Goal: Transaction & Acquisition: Obtain resource

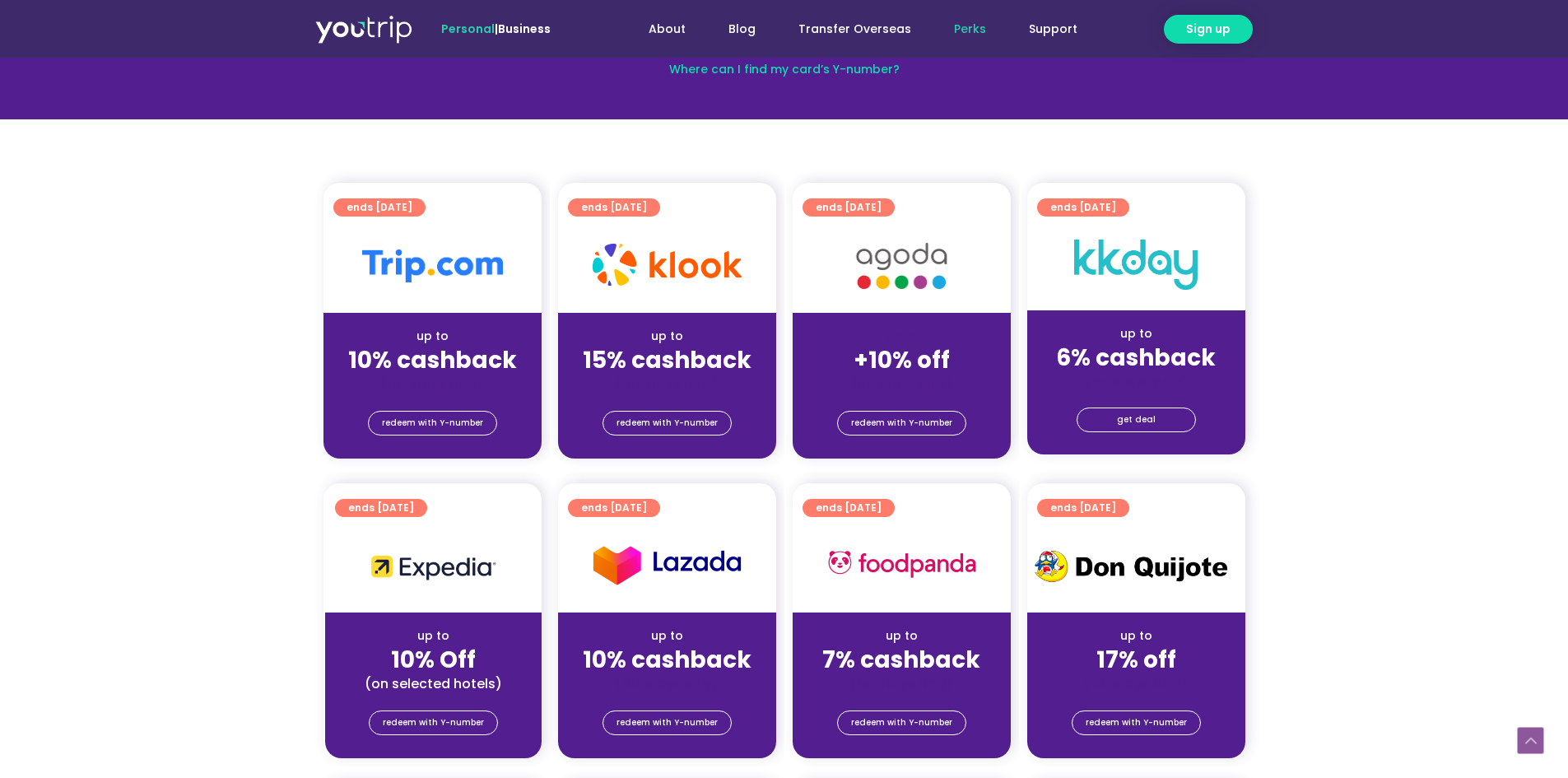
scroll to position [330, 0]
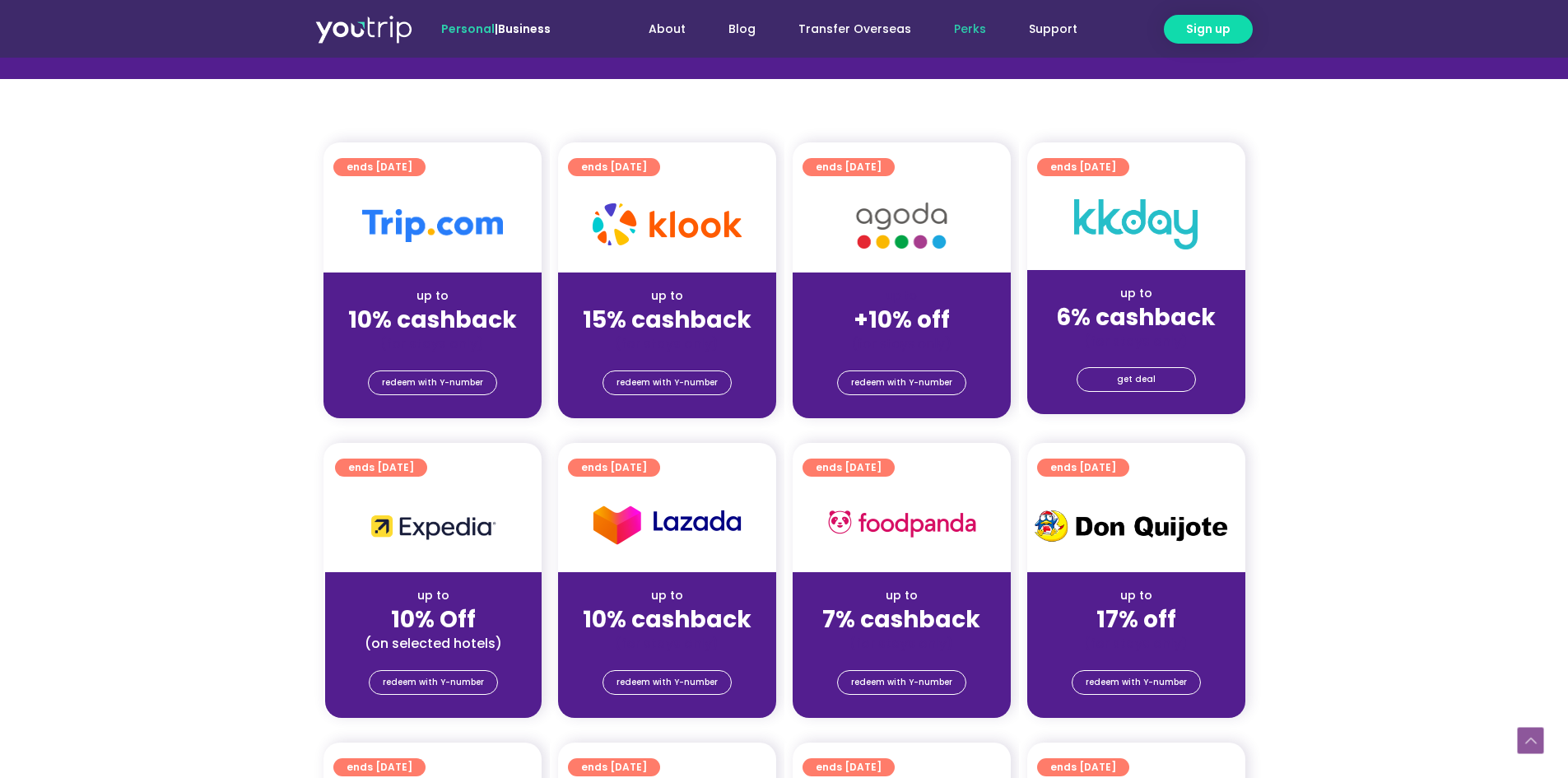
click at [697, 335] on div "(for stays only)" at bounding box center [667, 344] width 192 height 18
click at [682, 371] on span "redeem with Y-number" at bounding box center [668, 383] width 101 height 23
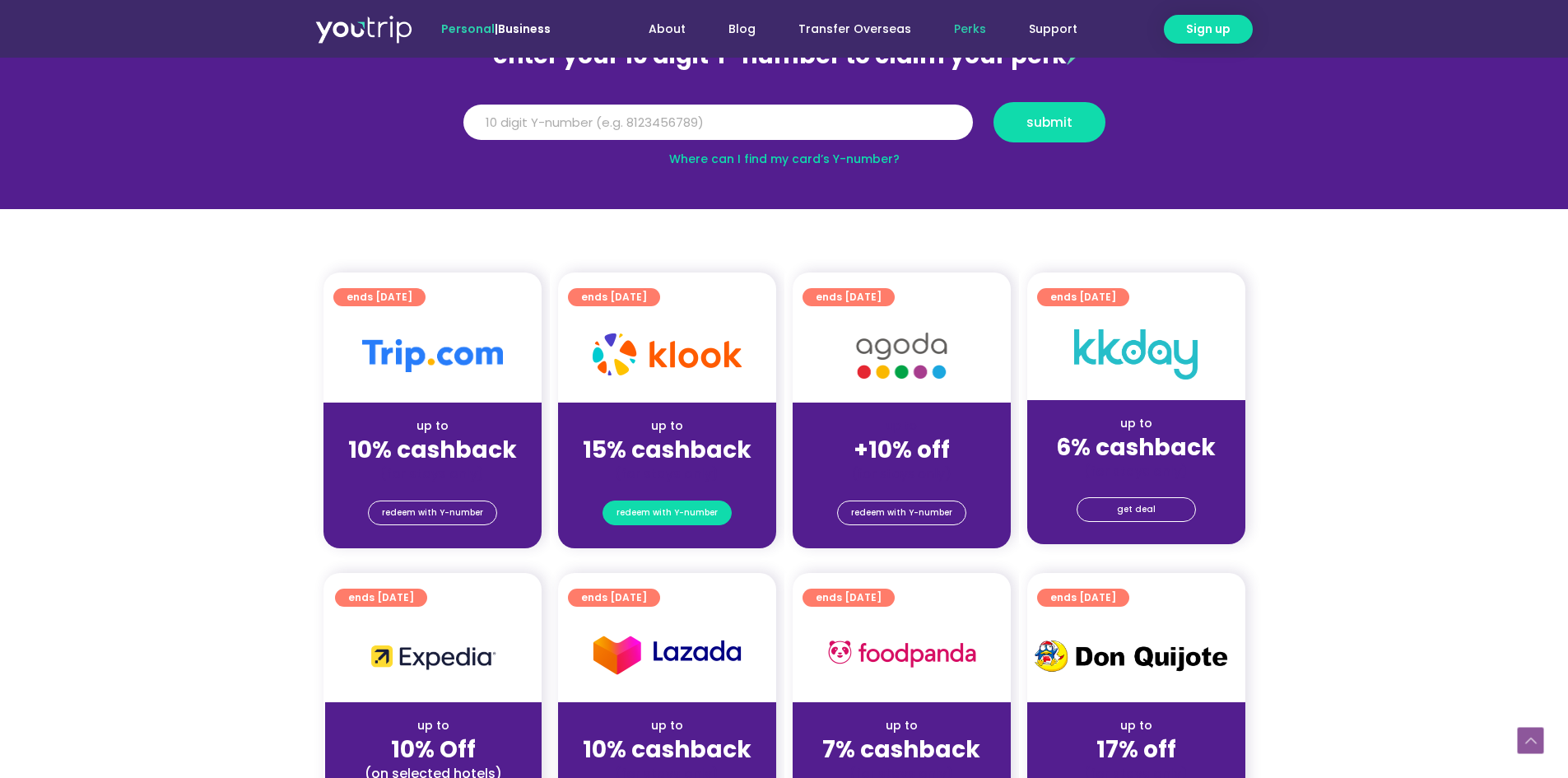
scroll to position [181, 0]
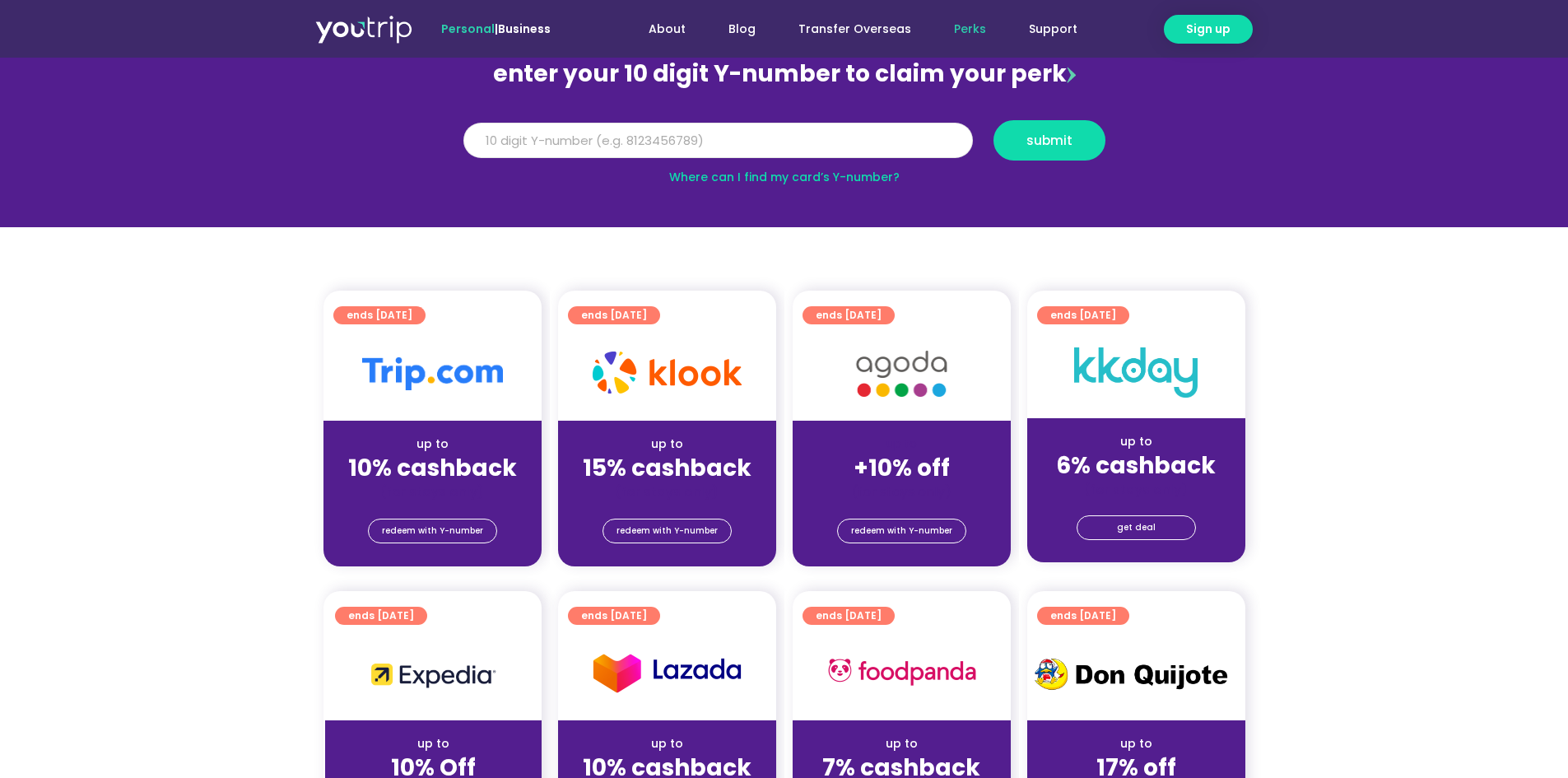
click at [649, 137] on input "Y Number" at bounding box center [717, 140] width 510 height 36
type input "8148156387"
click at [1046, 140] on span "submit" at bounding box center [1049, 140] width 46 height 13
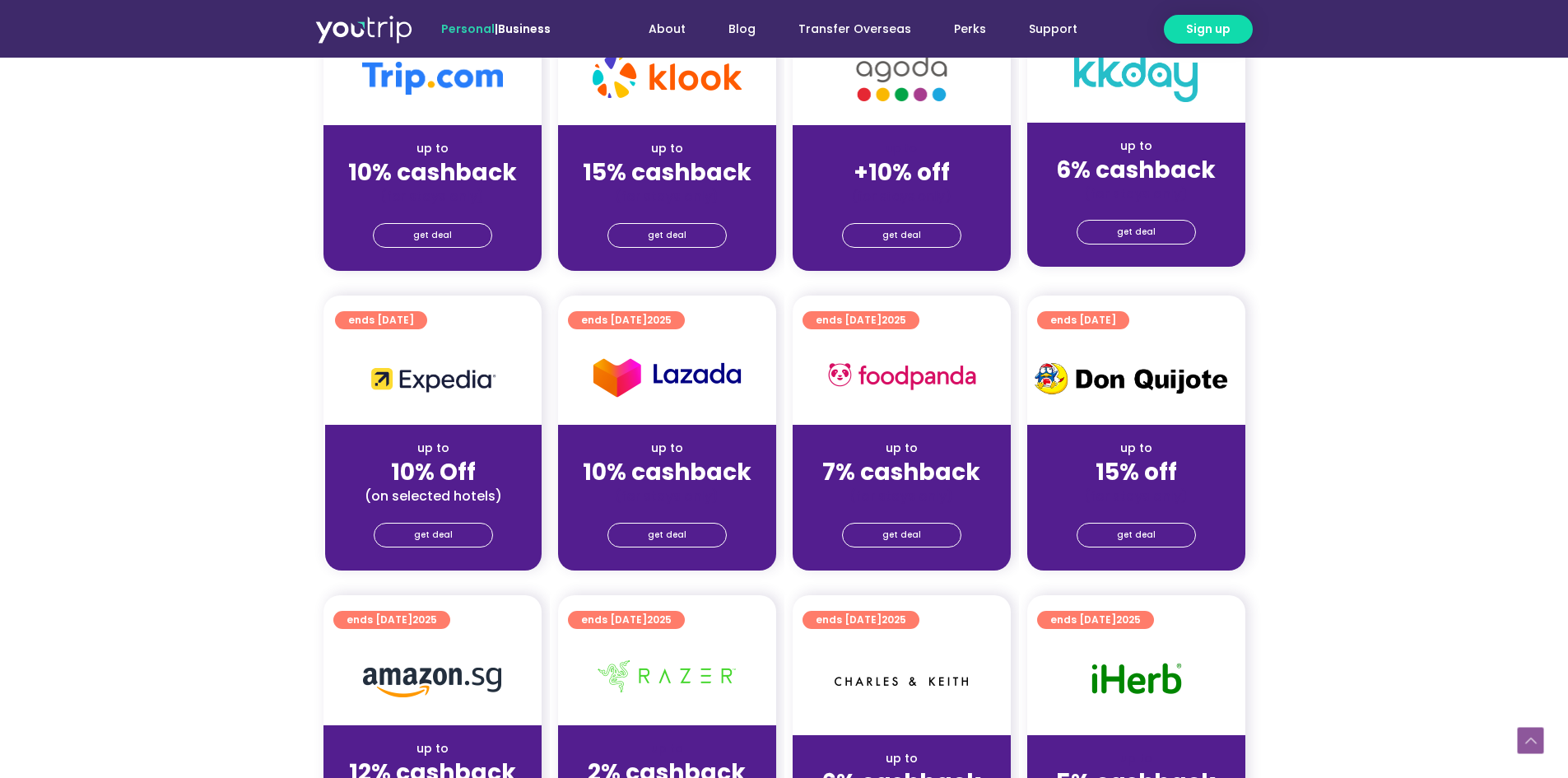
scroll to position [247, 0]
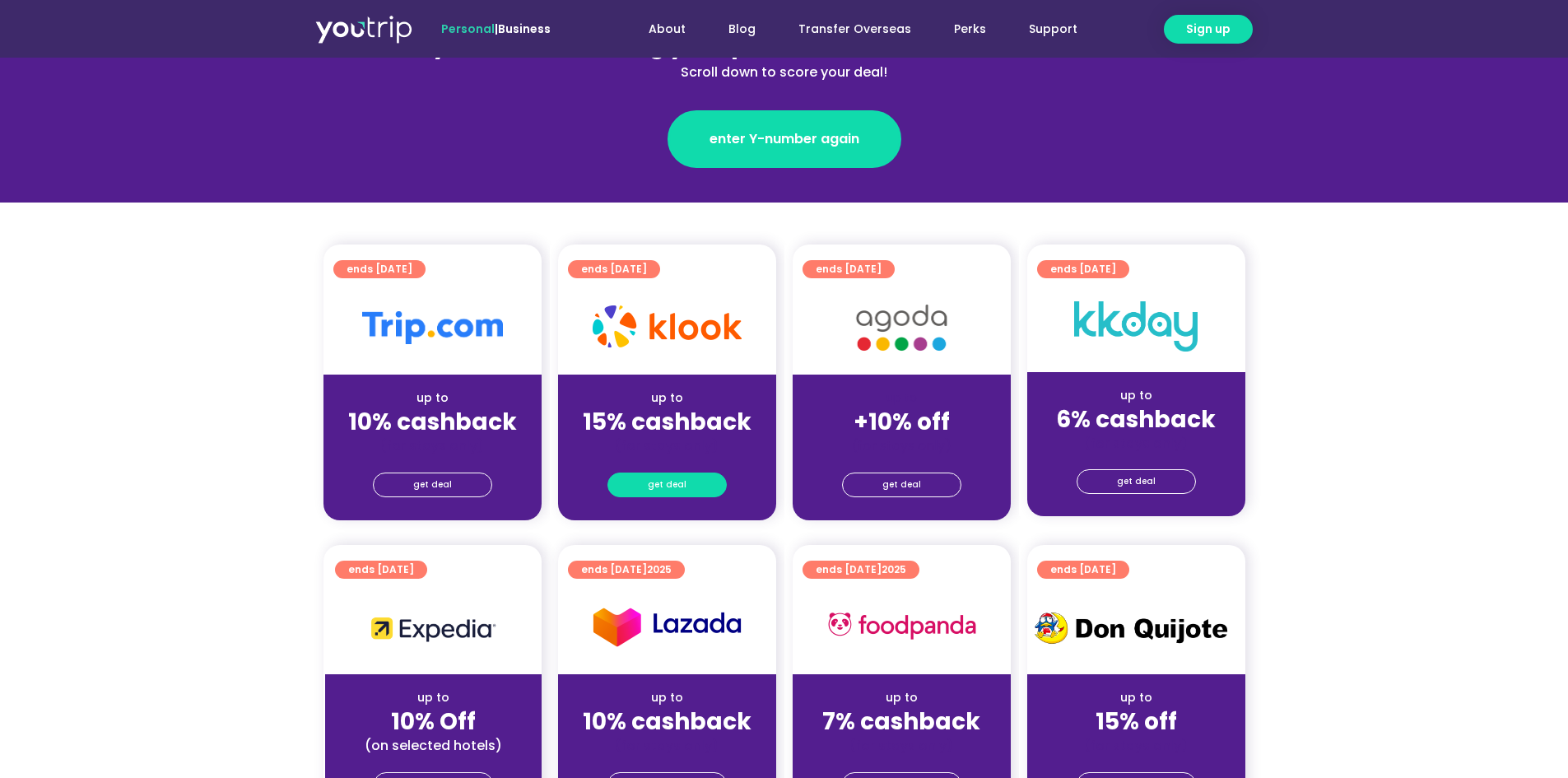
click at [668, 475] on span "get deal" at bounding box center [668, 486] width 39 height 23
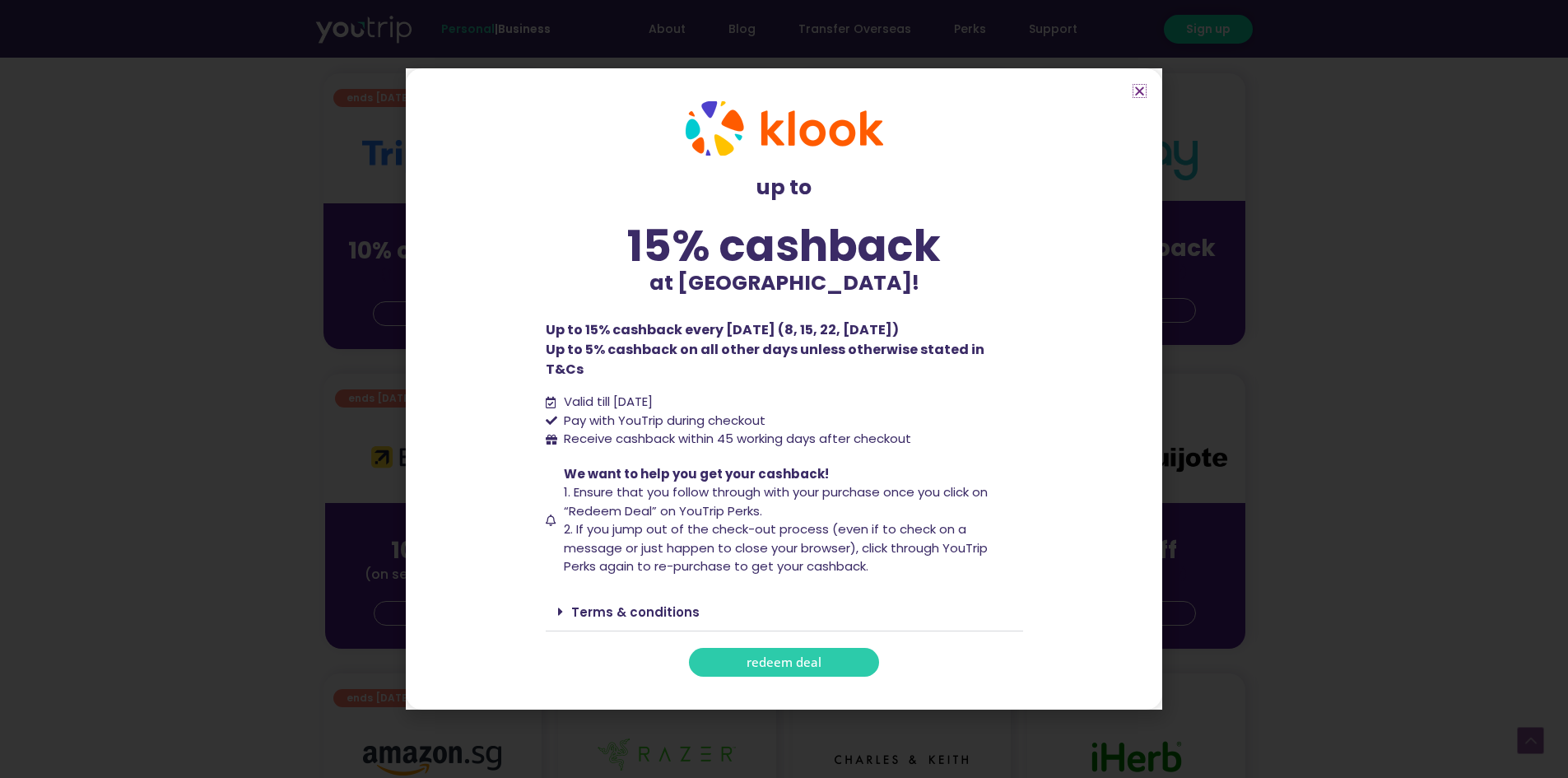
scroll to position [576, 0]
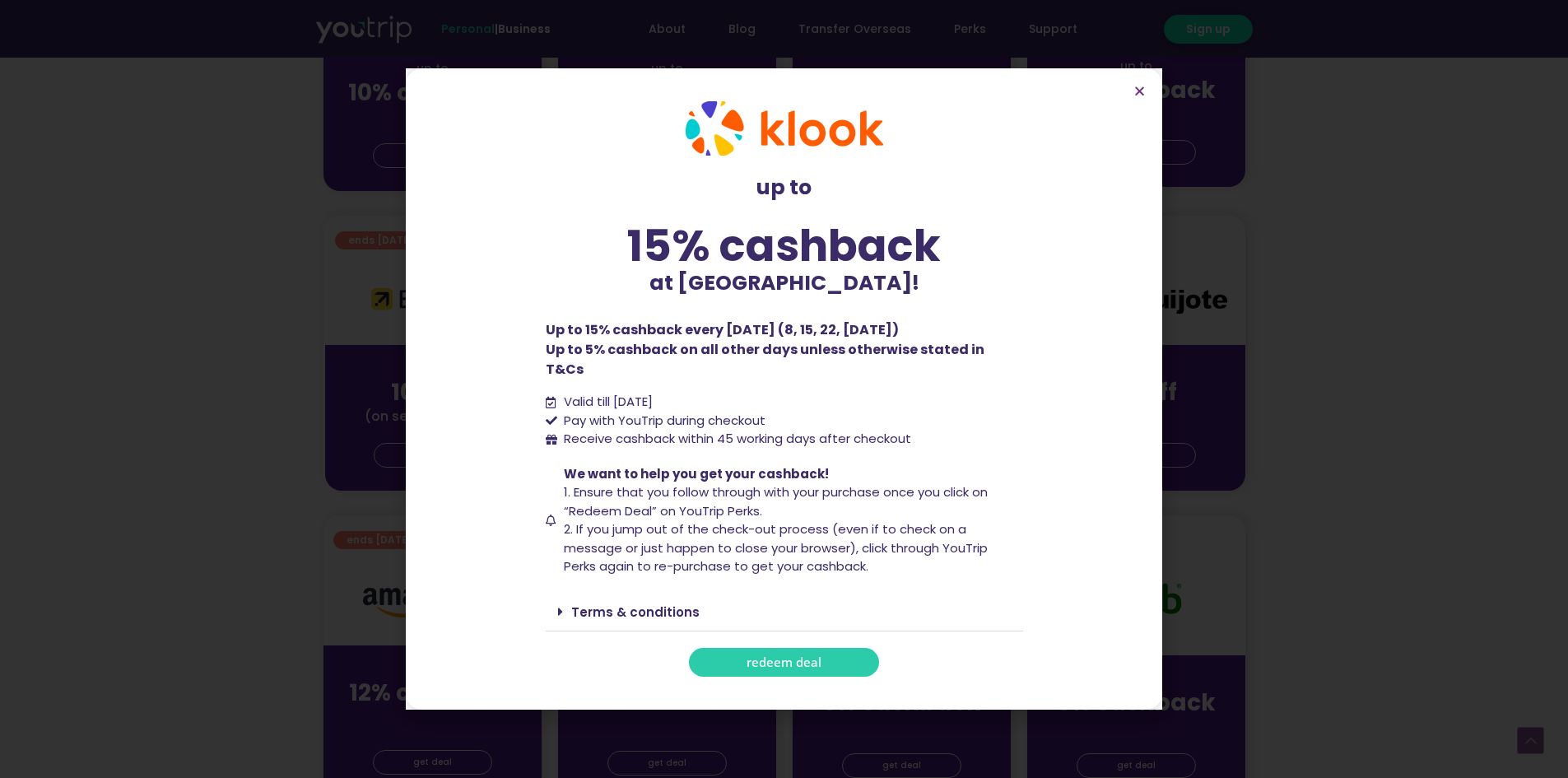
click at [586, 604] on link "Terms & conditions" at bounding box center [635, 612] width 129 height 18
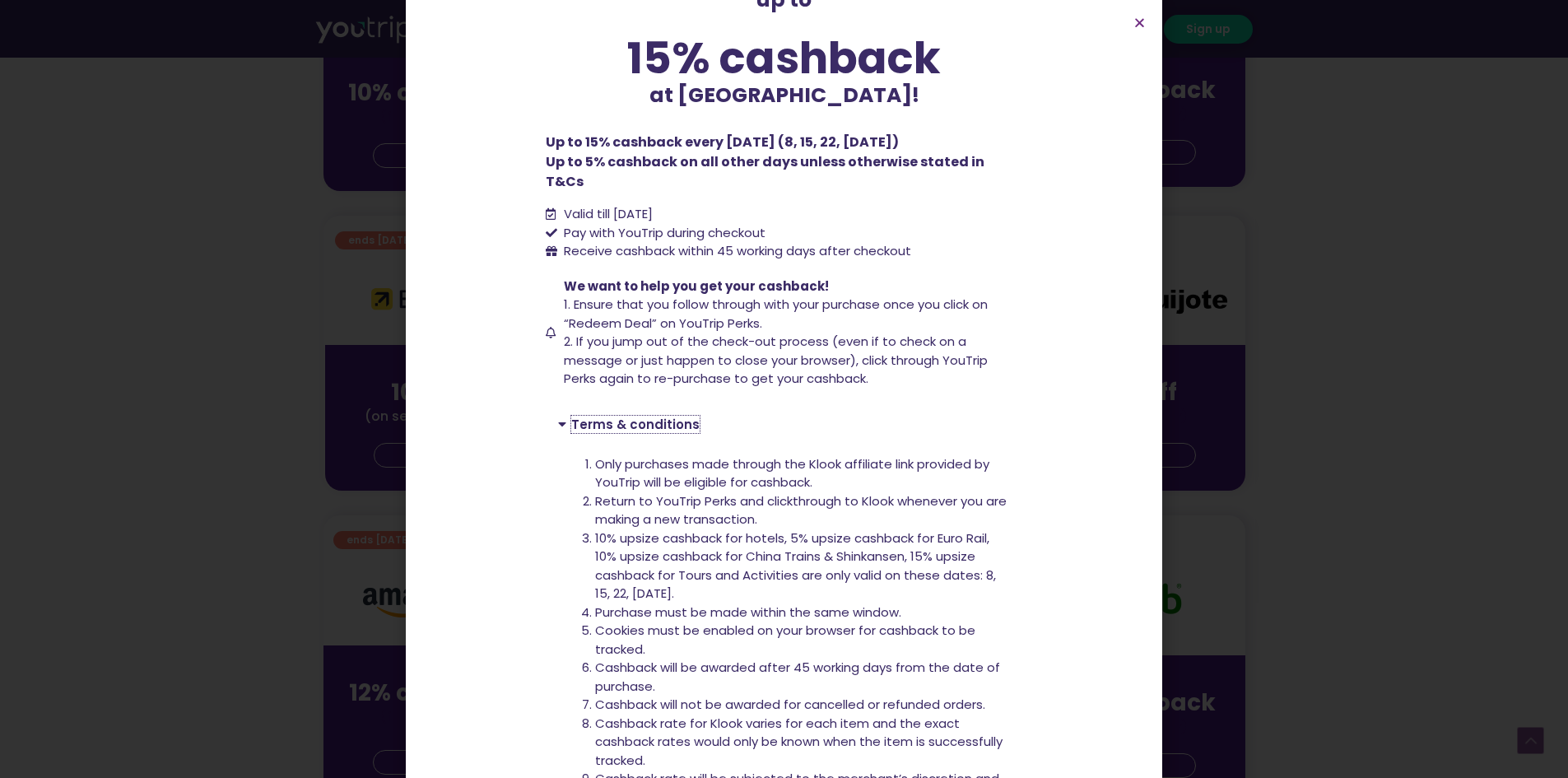
scroll to position [0, 0]
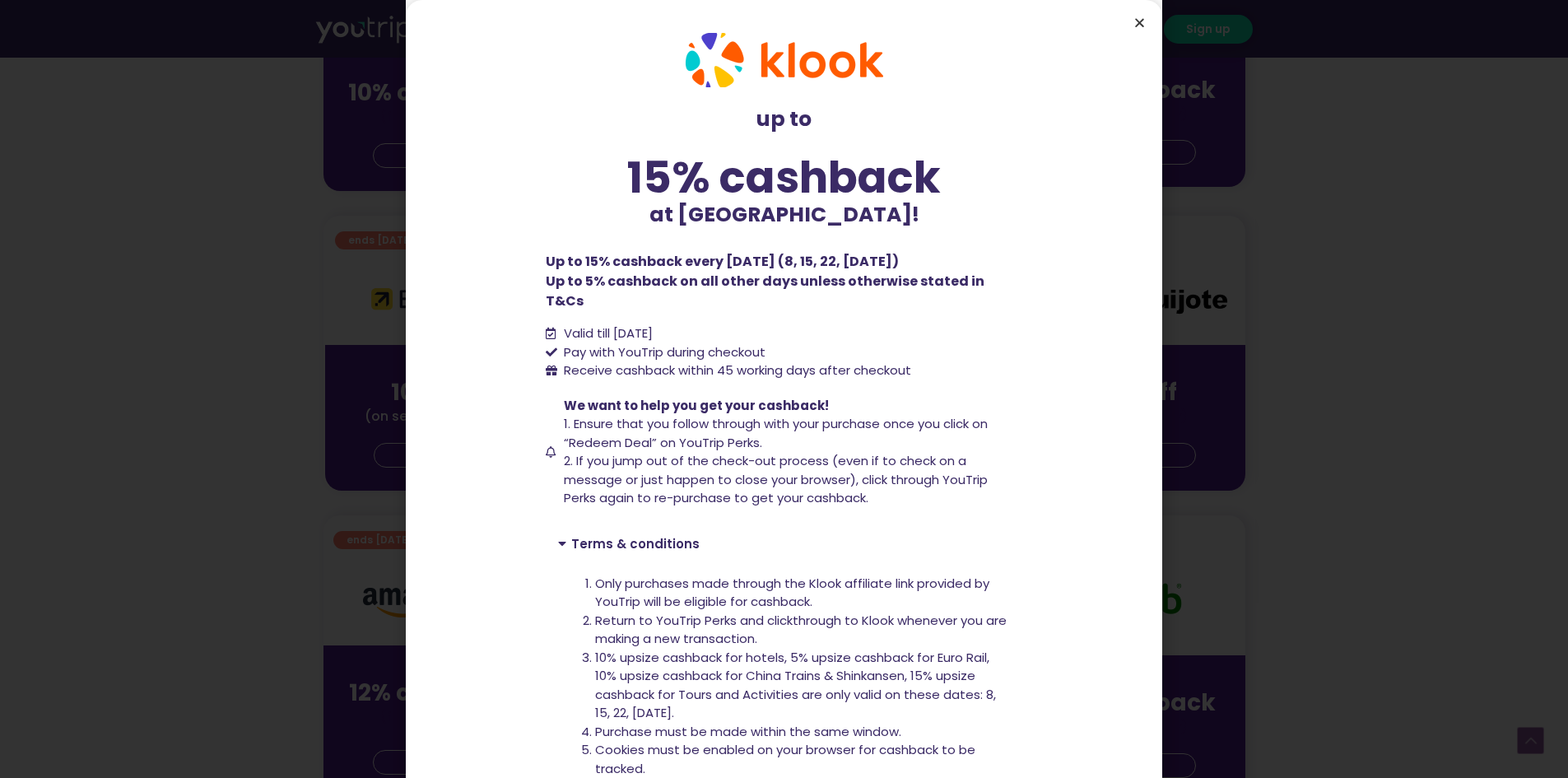
click at [1140, 19] on icon "Close" at bounding box center [1139, 22] width 13 height 13
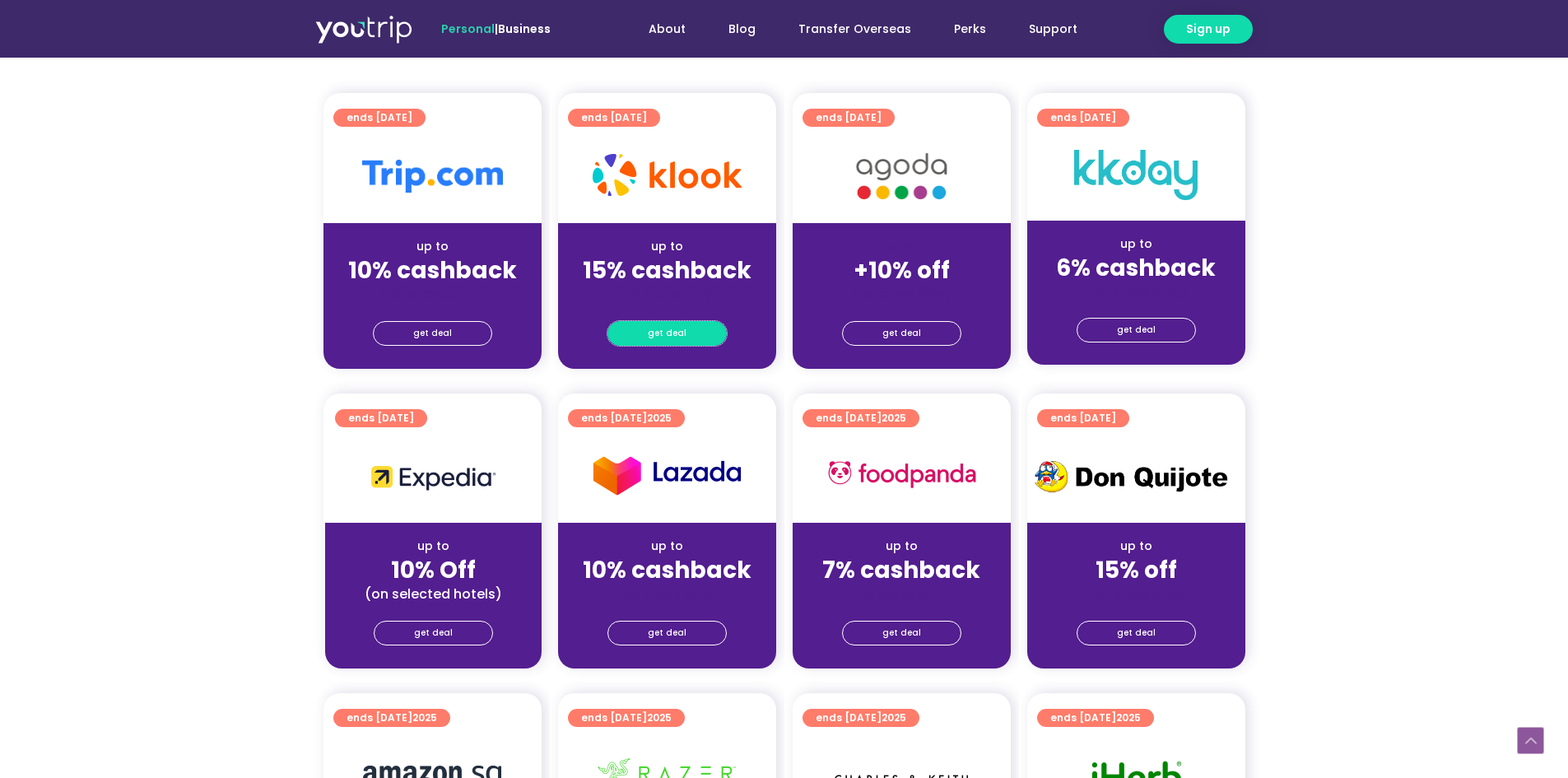
scroll to position [411, 0]
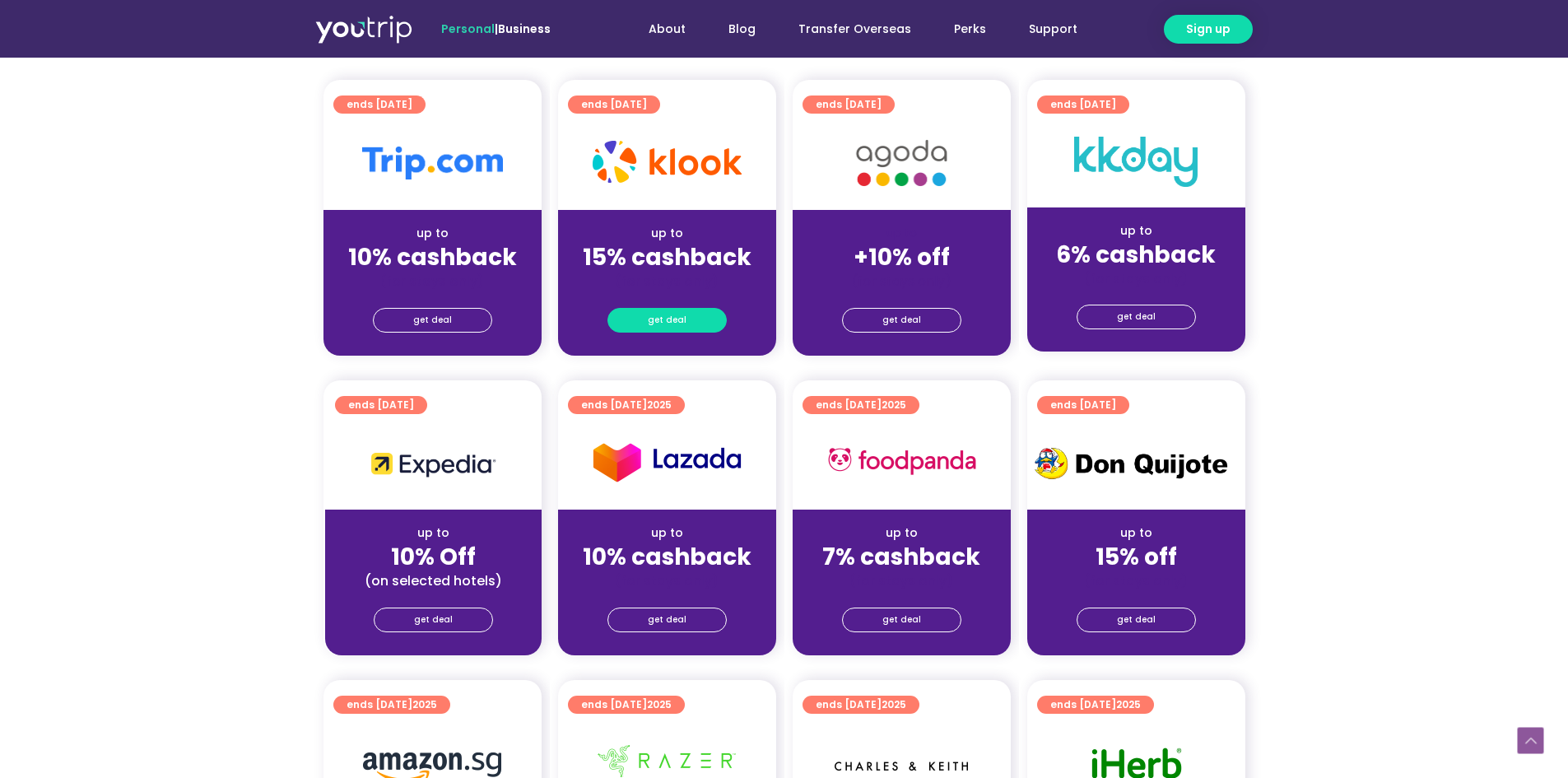
click at [689, 323] on link "get deal" at bounding box center [667, 320] width 119 height 24
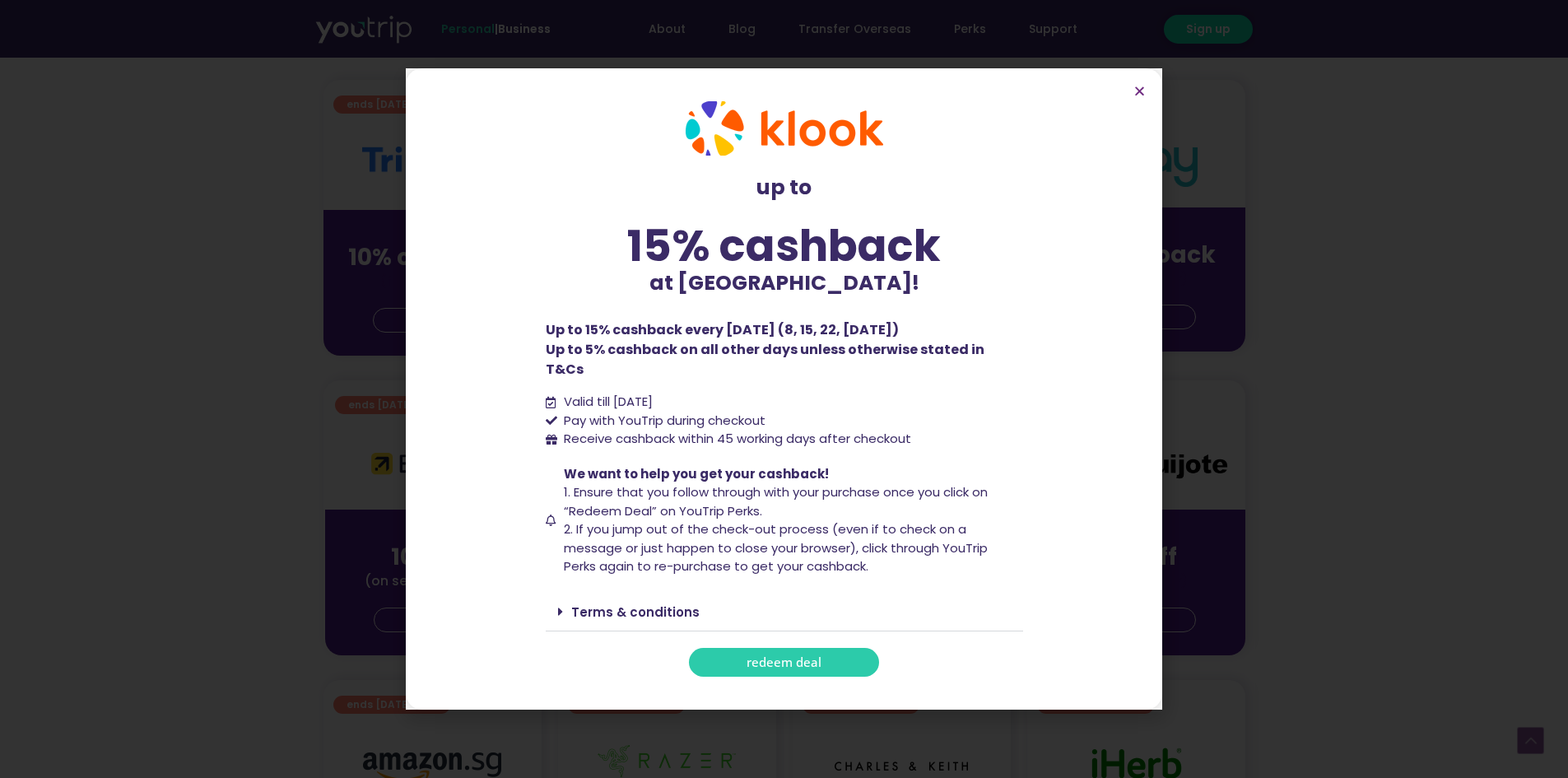
click at [787, 656] on span "redeem deal" at bounding box center [784, 662] width 75 height 13
